Goal: Transaction & Acquisition: Register for event/course

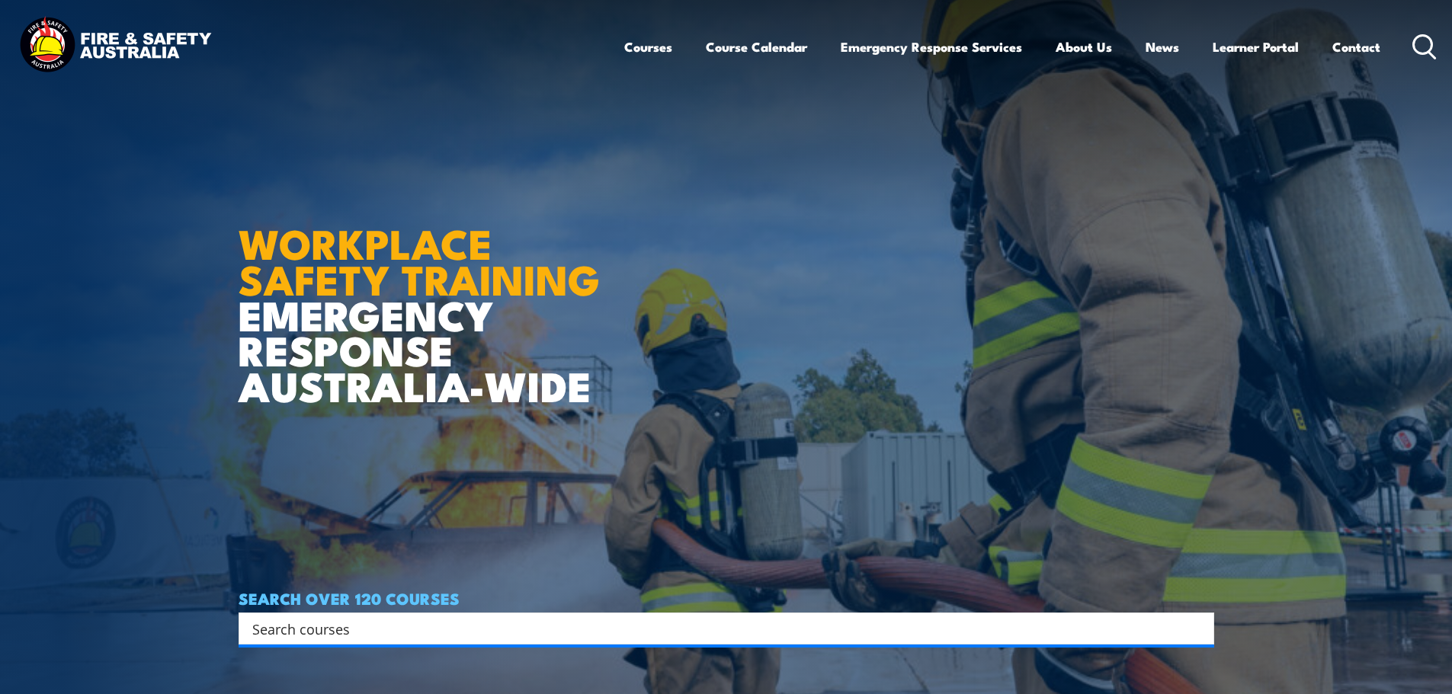
click at [460, 300] on div "Search" at bounding box center [725, 629] width 975 height 32
click at [456, 300] on input "Search input" at bounding box center [716, 628] width 928 height 23
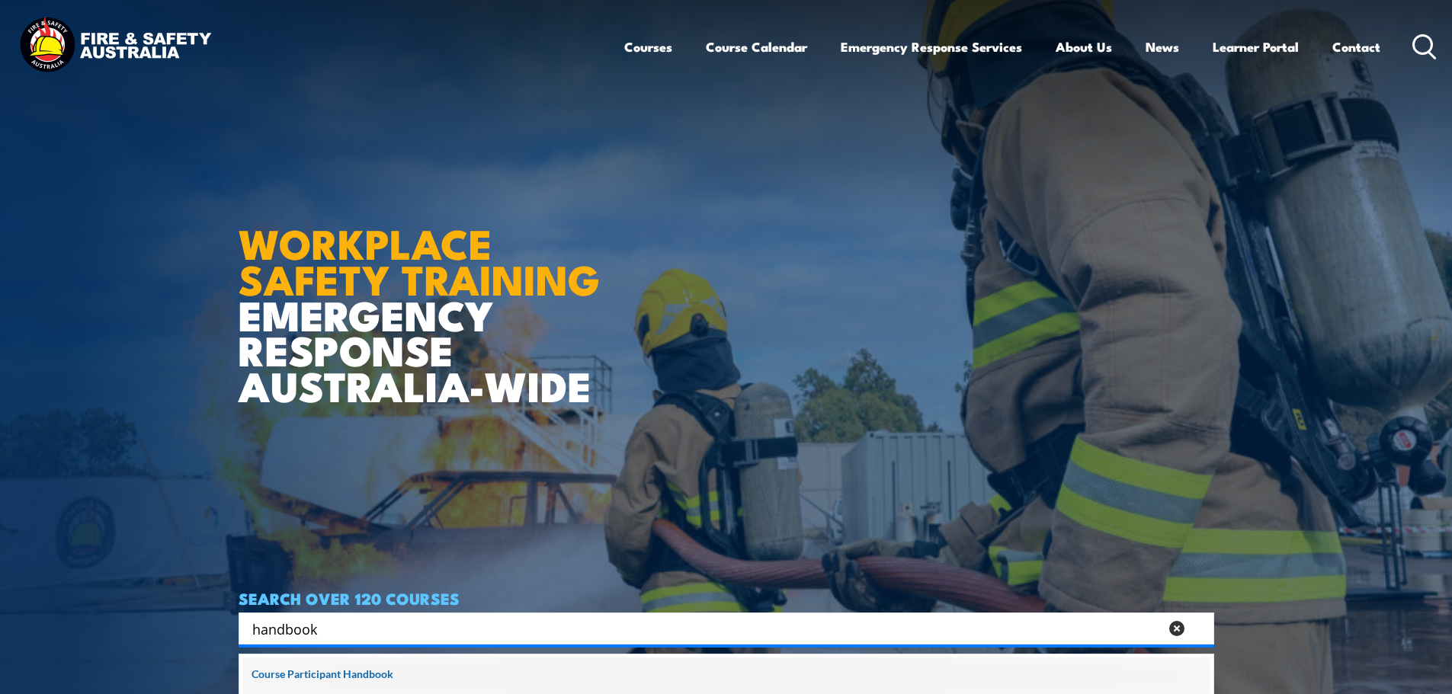
type input "handbook"
click at [376, 300] on span at bounding box center [726, 677] width 966 height 38
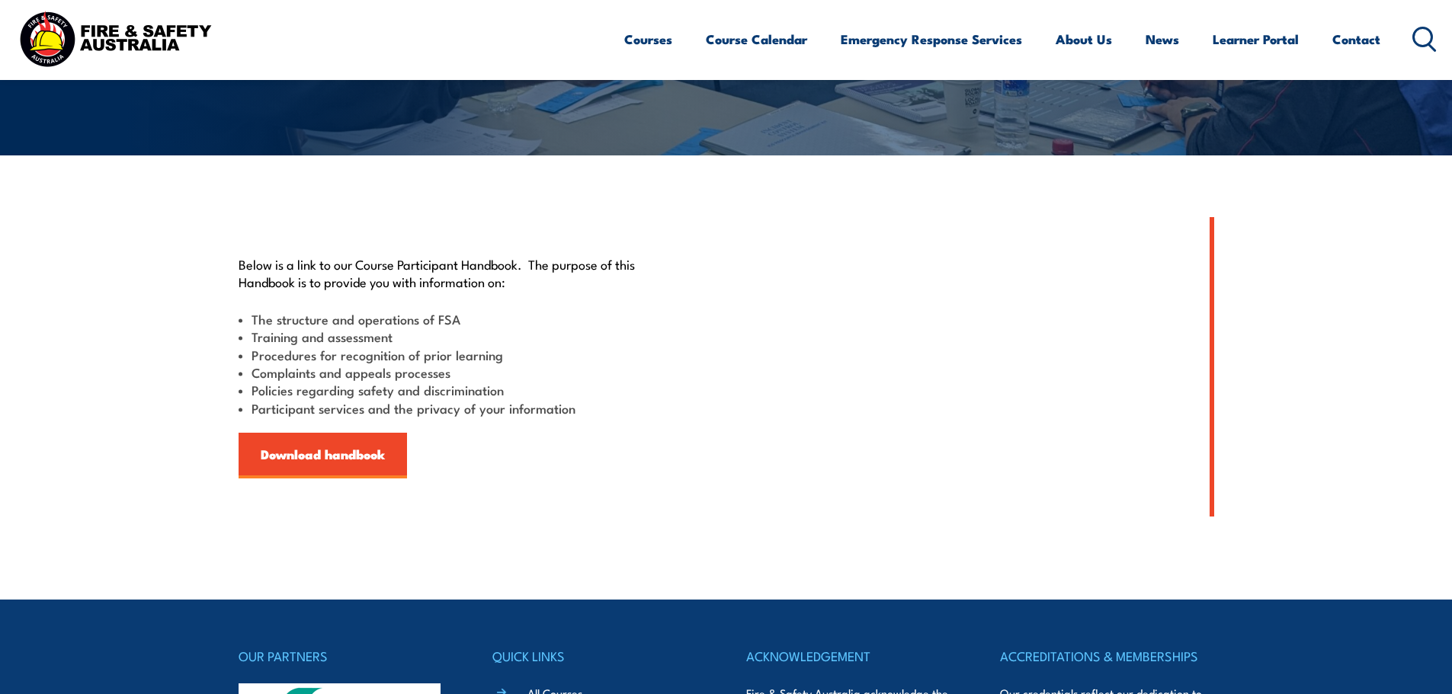
scroll to position [533, 0]
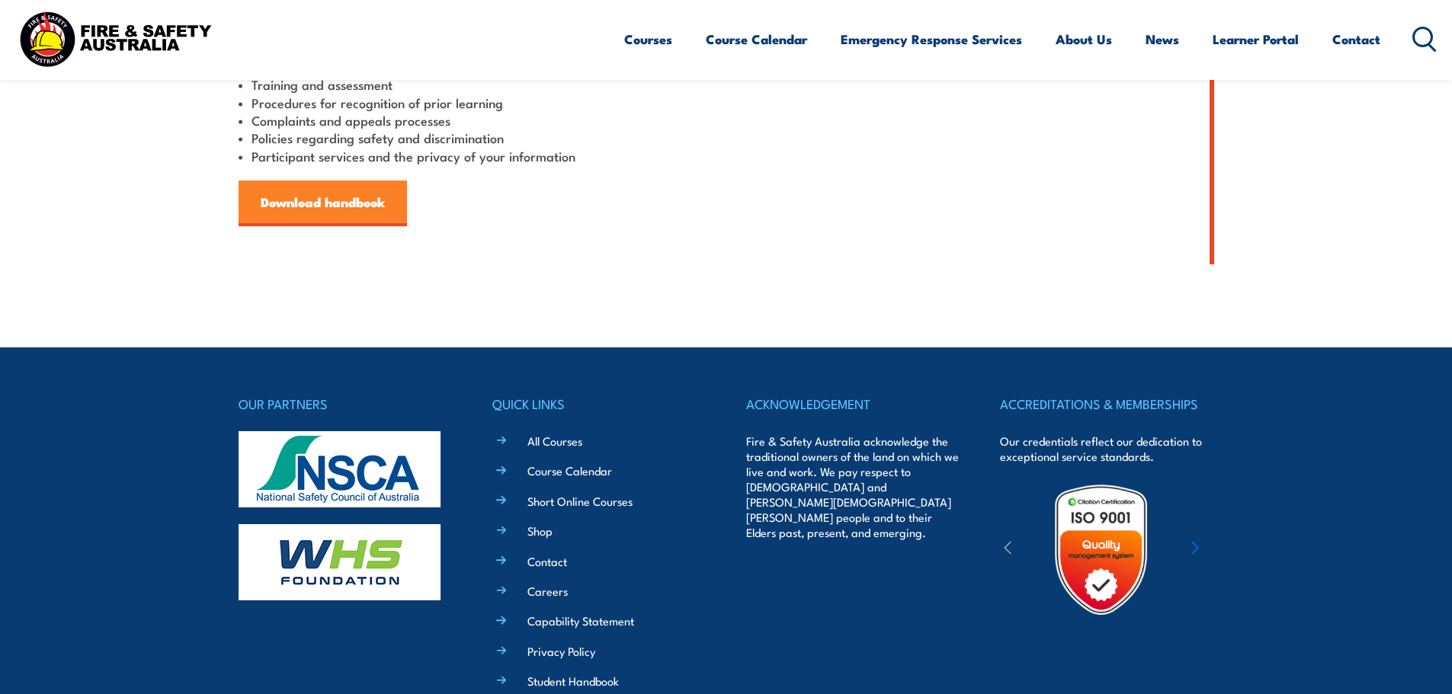
click at [336, 187] on link "Download handbook" at bounding box center [322, 204] width 168 height 46
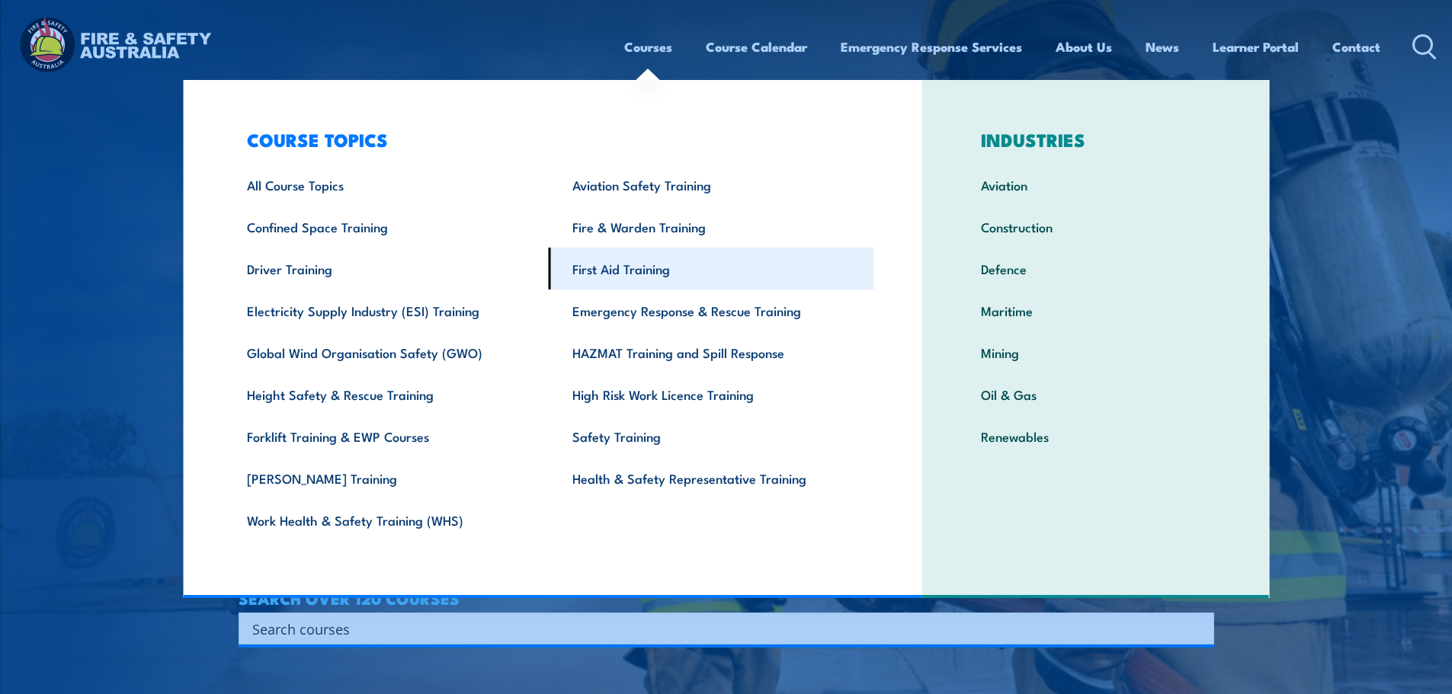
click at [624, 267] on link "First Aid Training" at bounding box center [711, 269] width 325 height 42
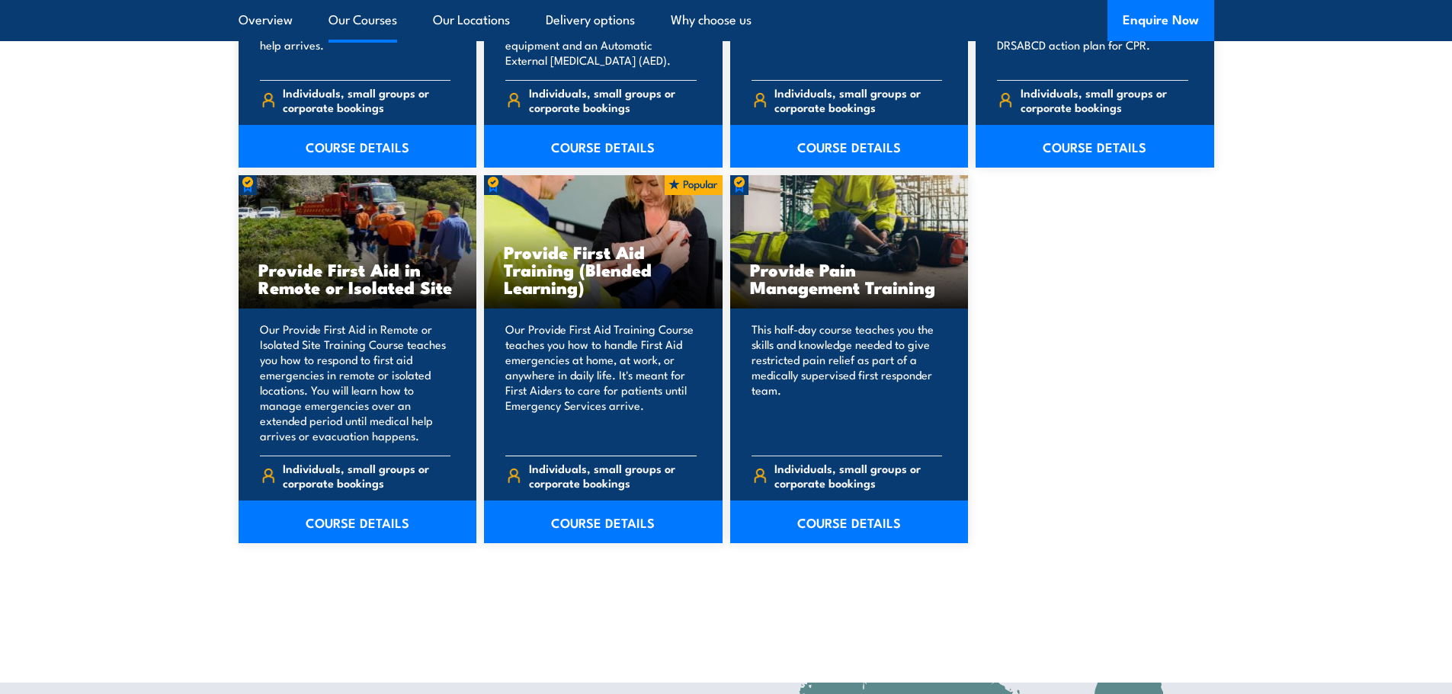
scroll to position [2210, 0]
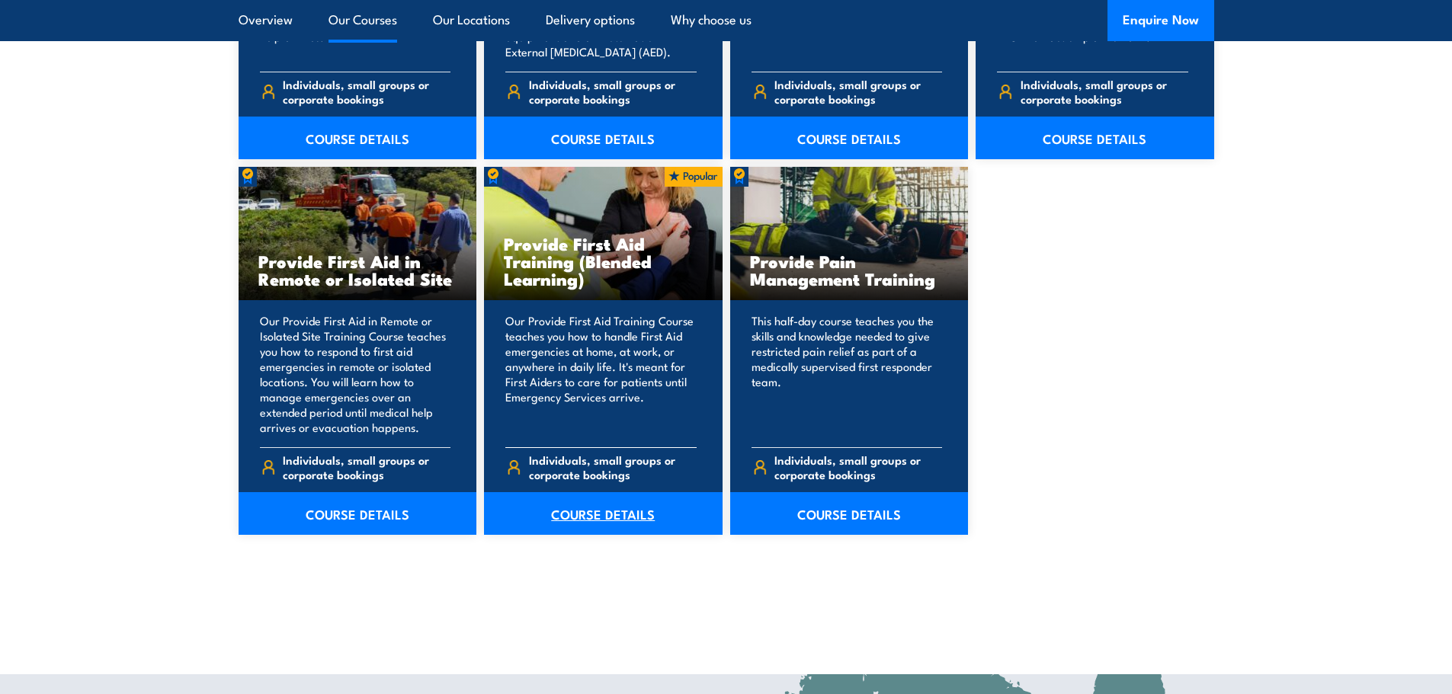
click at [582, 507] on link "COURSE DETAILS" at bounding box center [603, 513] width 238 height 43
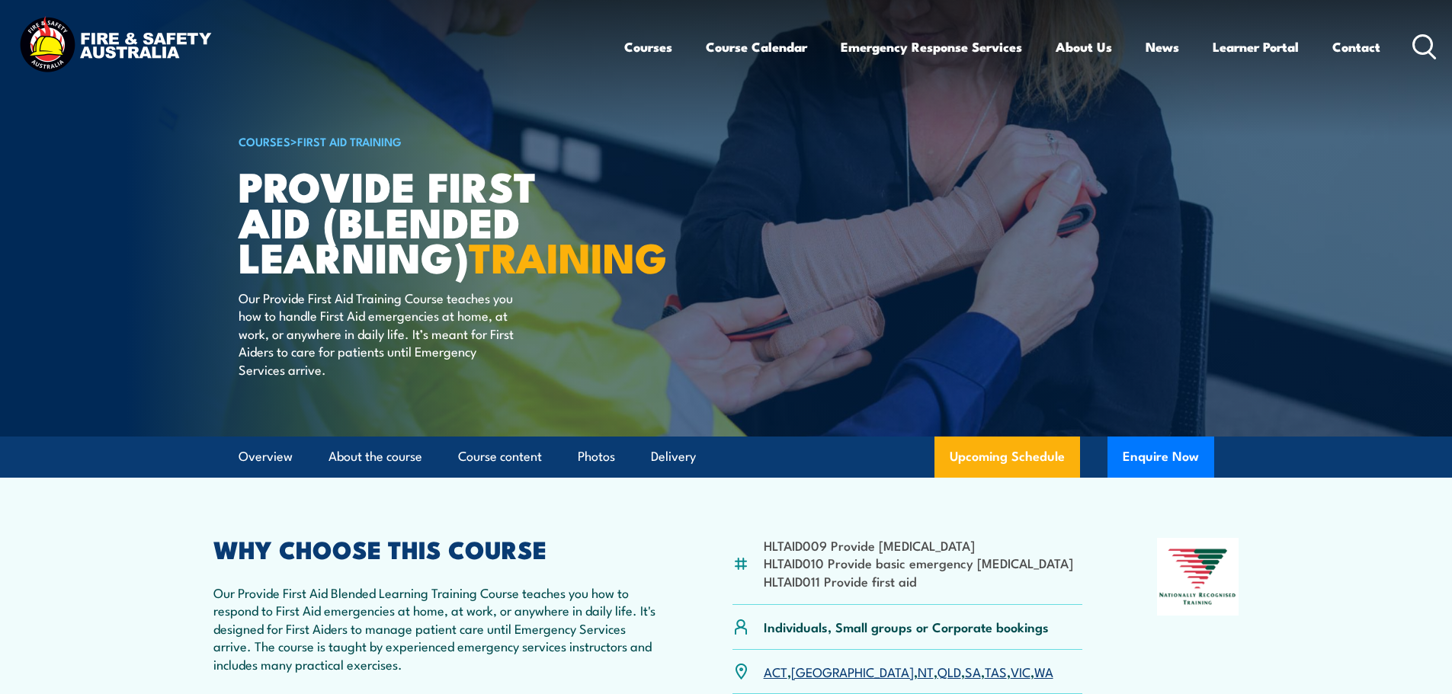
scroll to position [305, 0]
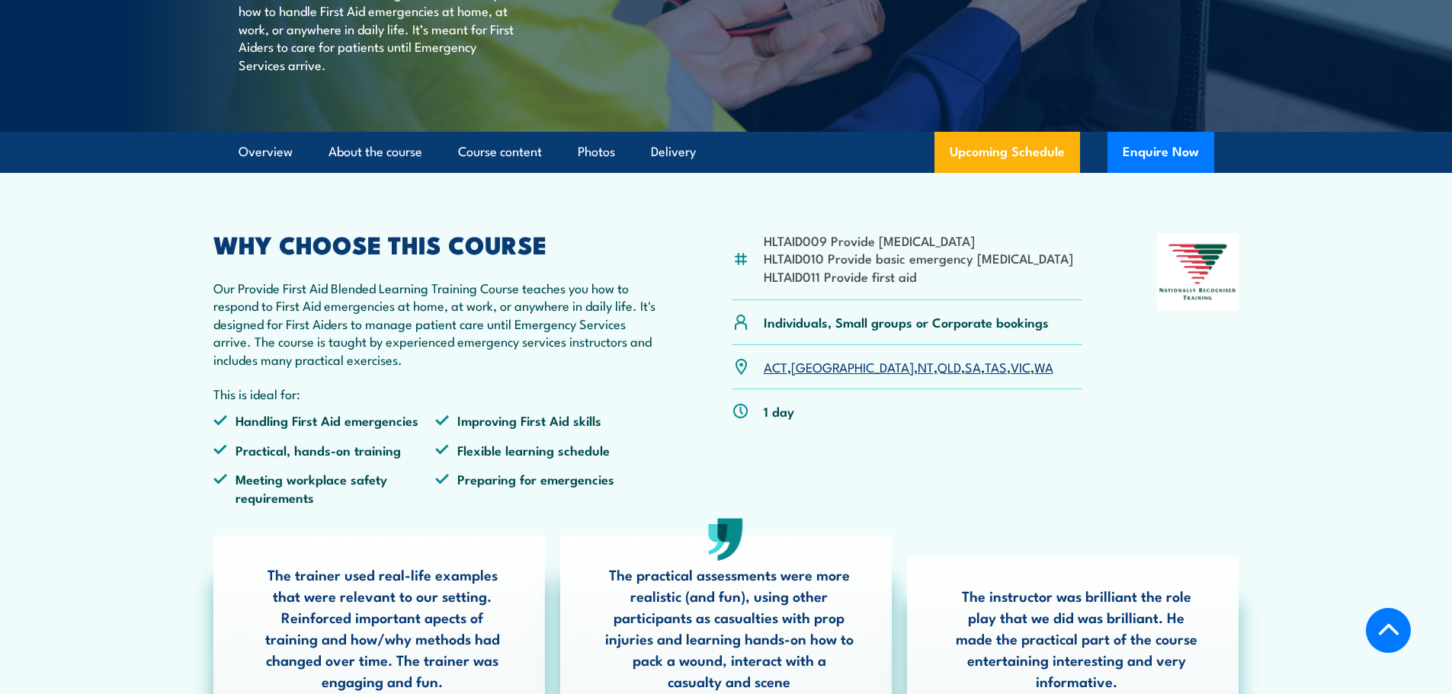
click at [979, 173] on link "Upcoming Schedule" at bounding box center [1007, 152] width 146 height 41
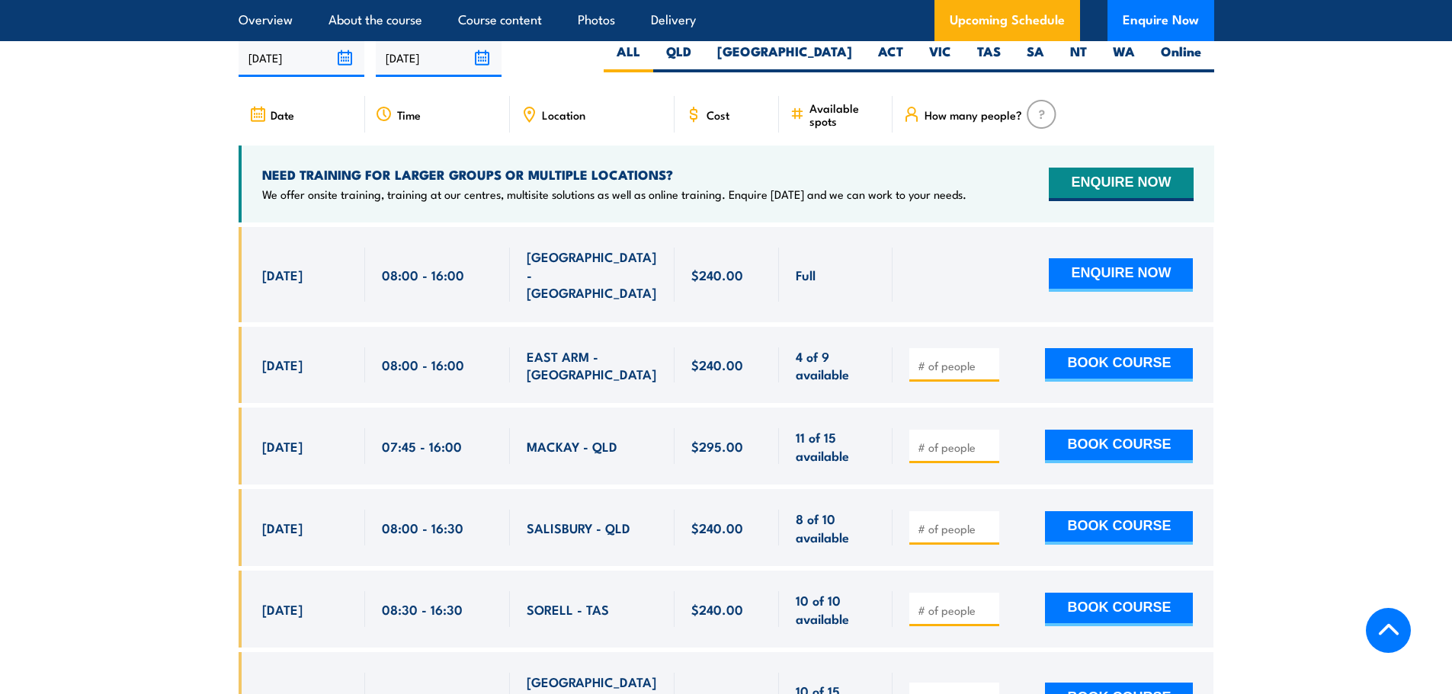
scroll to position [3020, 0]
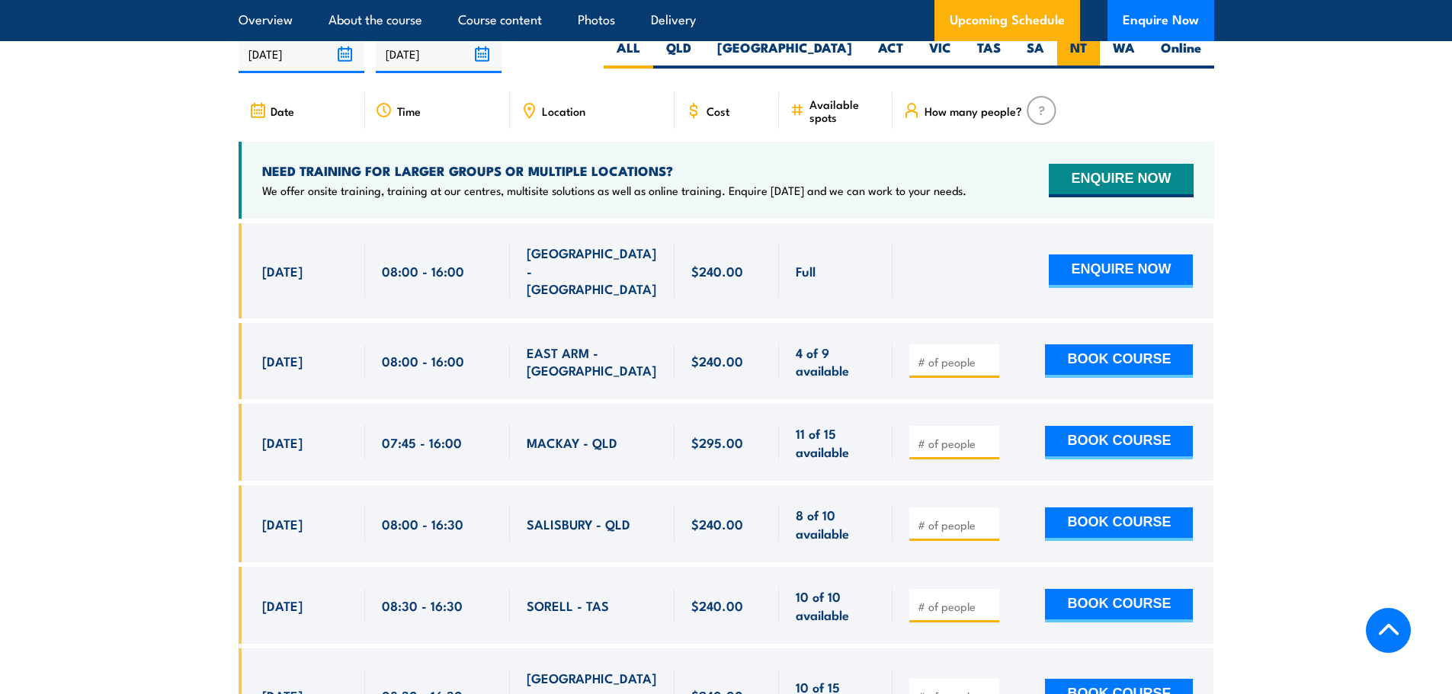
click at [1097, 61] on label "NT" at bounding box center [1078, 54] width 43 height 30
click at [1096, 49] on input "NT" at bounding box center [1092, 44] width 10 height 10
radio input "true"
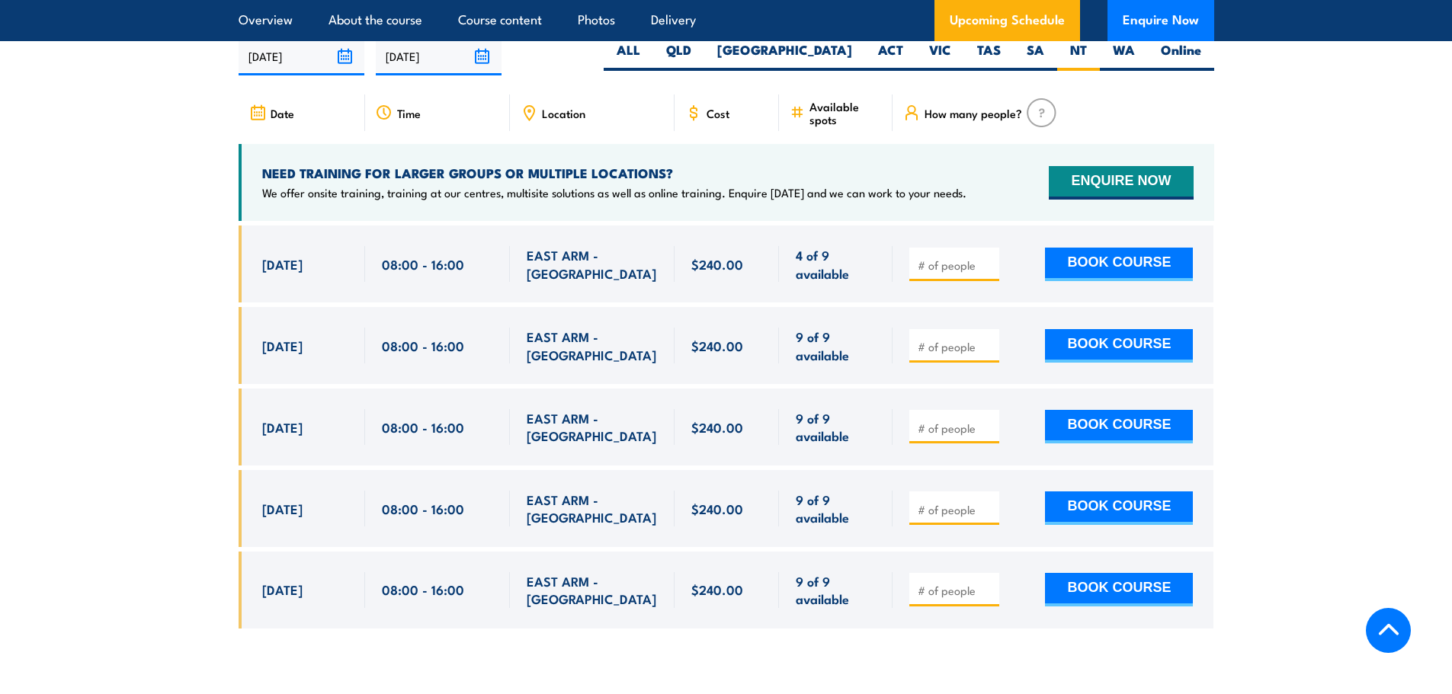
scroll to position [3020, 0]
